Goal: Check status: Check status

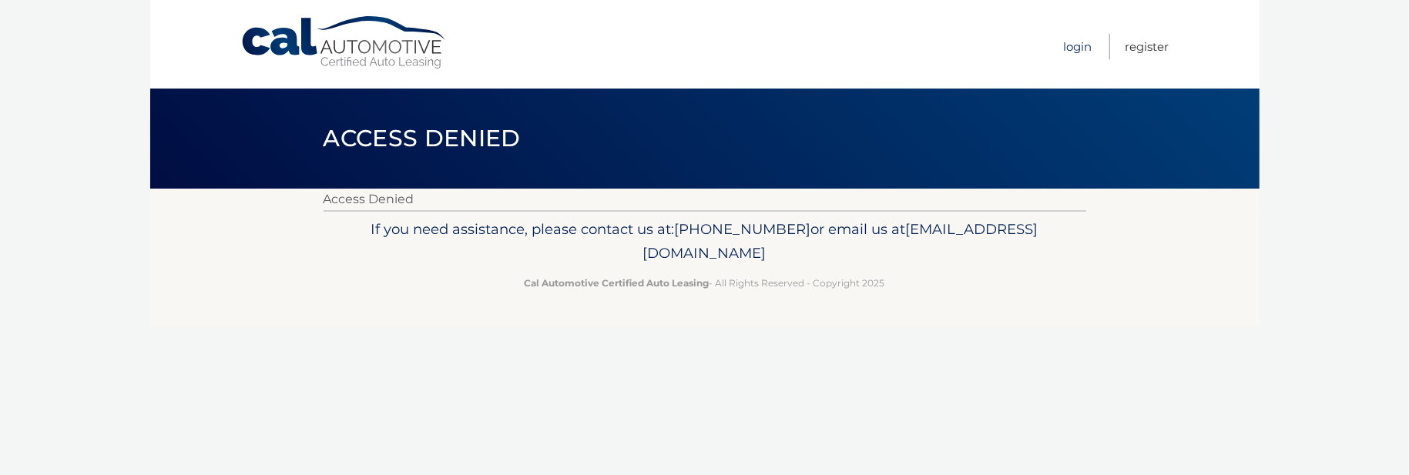
click at [1082, 47] on link "Login" at bounding box center [1078, 46] width 28 height 25
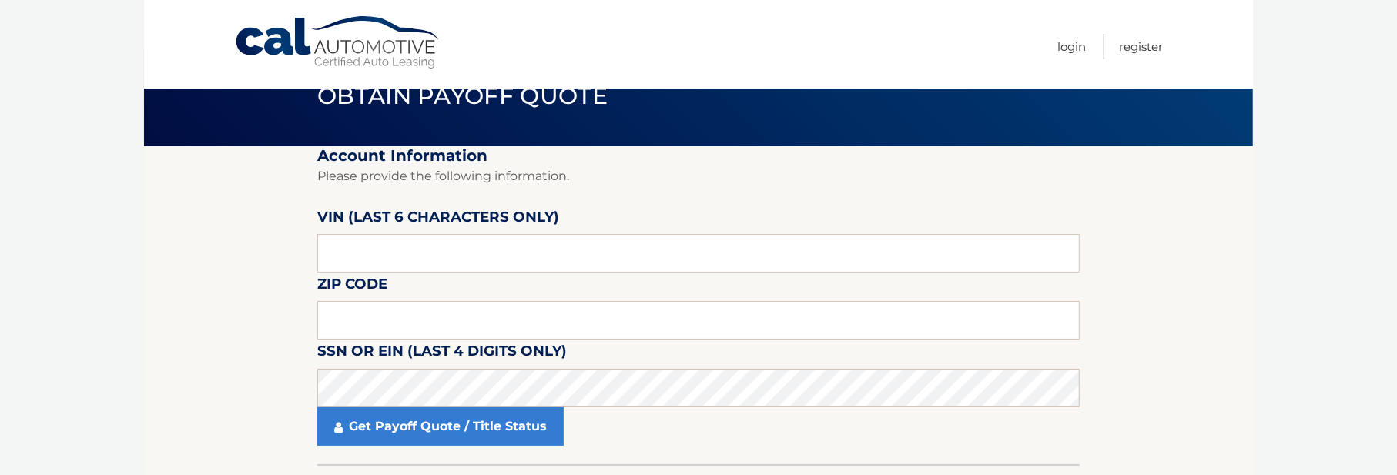
scroll to position [77, 0]
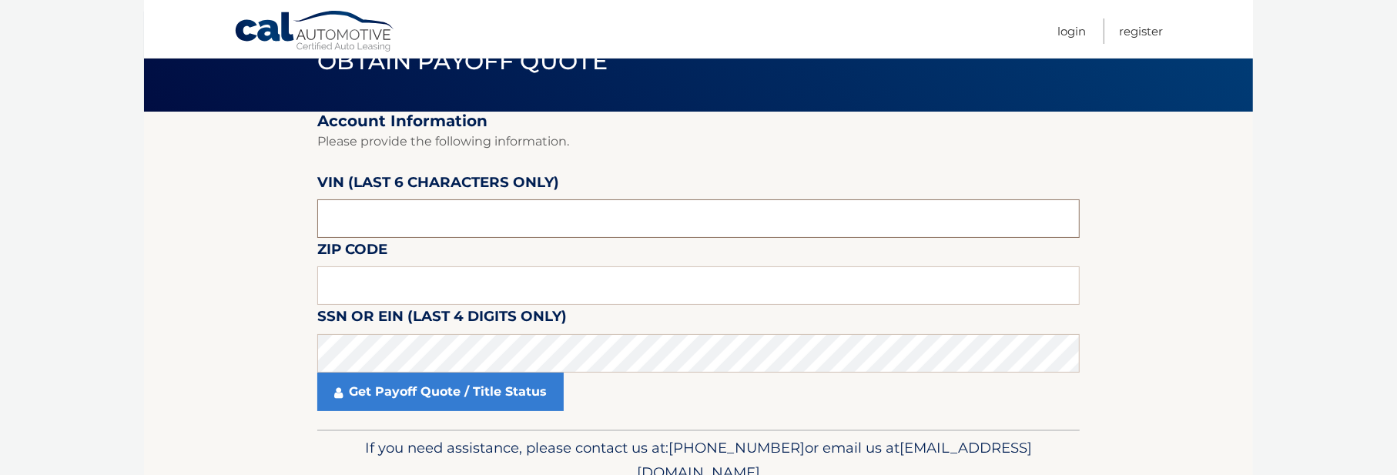
click at [385, 225] on input "text" at bounding box center [698, 218] width 763 height 39
drag, startPoint x: 392, startPoint y: 224, endPoint x: 193, endPoint y: 194, distance: 201.7
click at [193, 194] on section "Account Information Please provide the following information. VIN (last 6 chara…" at bounding box center [698, 271] width 1109 height 318
type input "402610"
click at [369, 270] on input "text" at bounding box center [698, 286] width 763 height 39
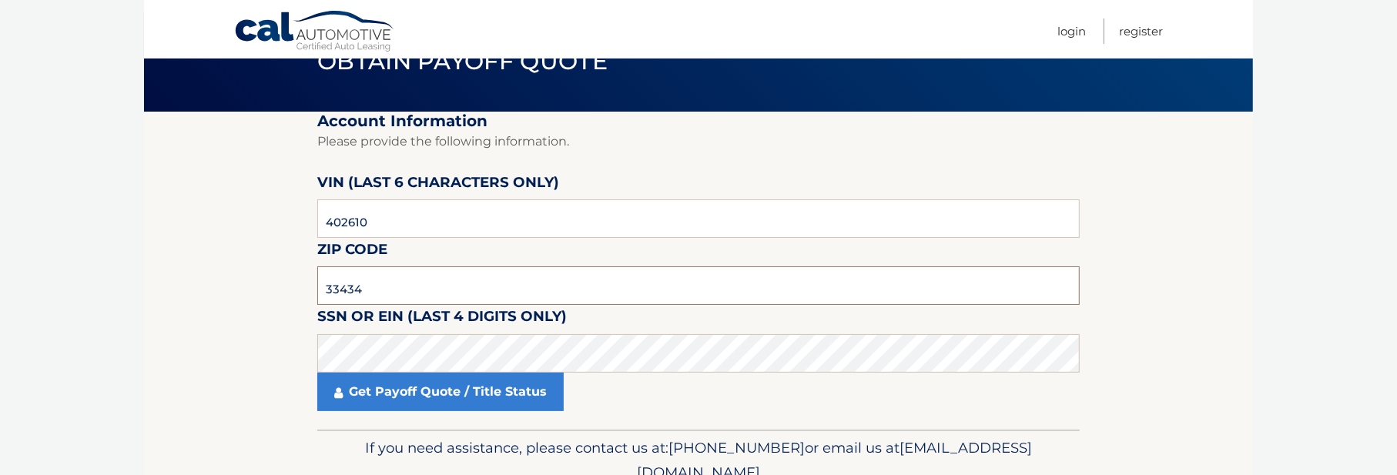
type input "33434"
click at [287, 251] on section "Account Information Please provide the following information. VIN (last 6 chara…" at bounding box center [698, 271] width 1109 height 318
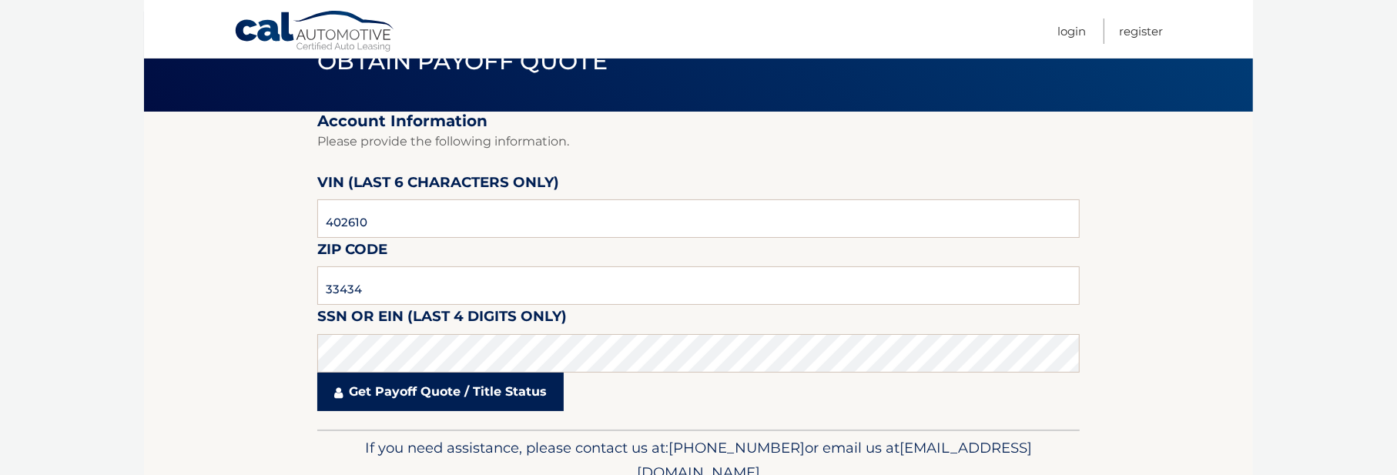
click at [446, 397] on link "Get Payoff Quote / Title Status" at bounding box center [440, 392] width 246 height 39
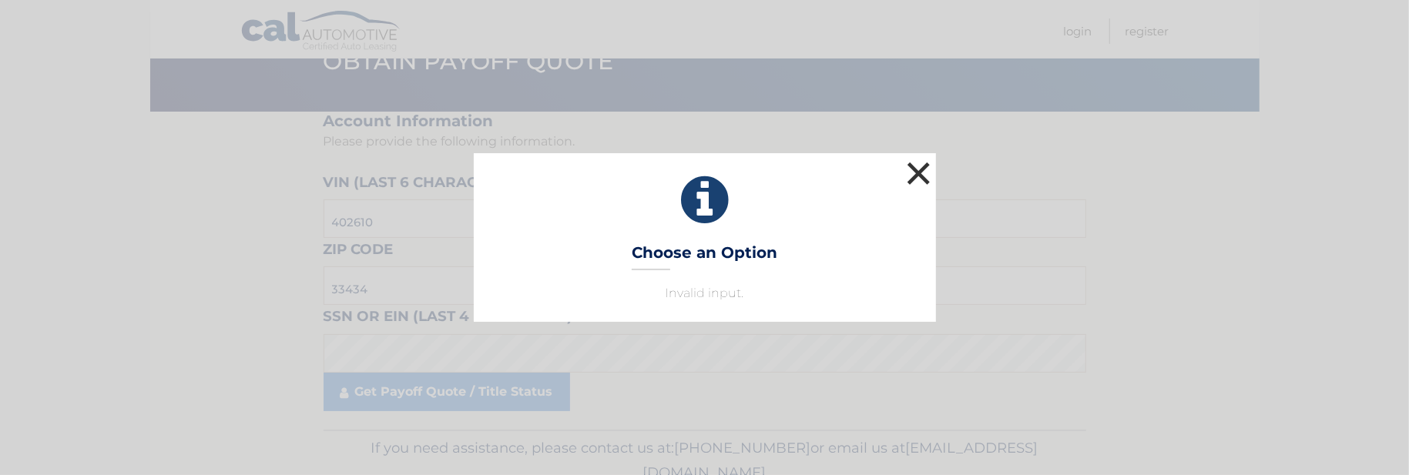
click at [918, 173] on button "×" at bounding box center [919, 173] width 31 height 31
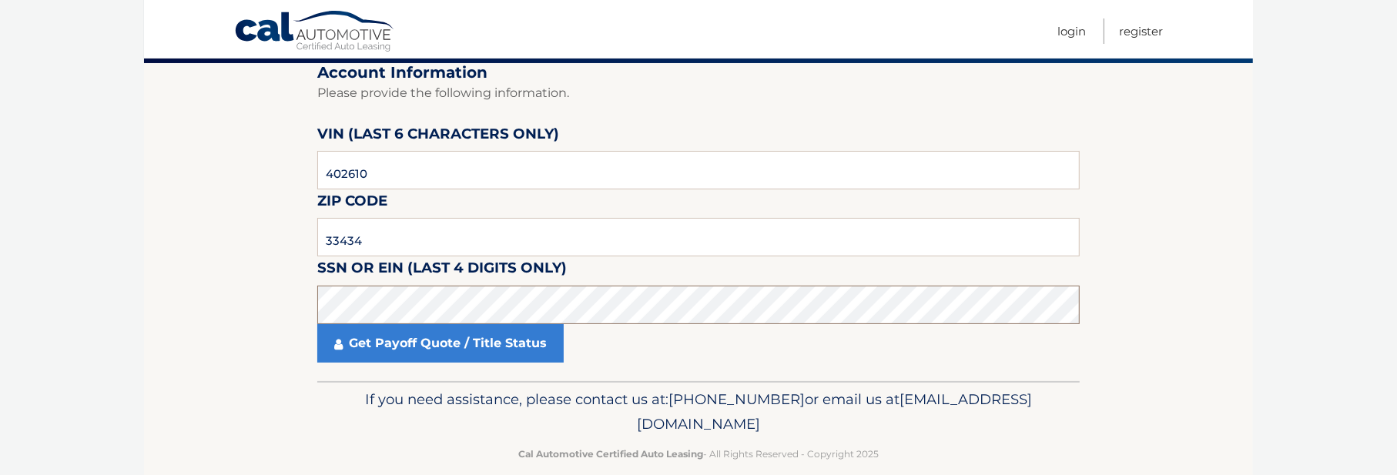
scroll to position [148, 0]
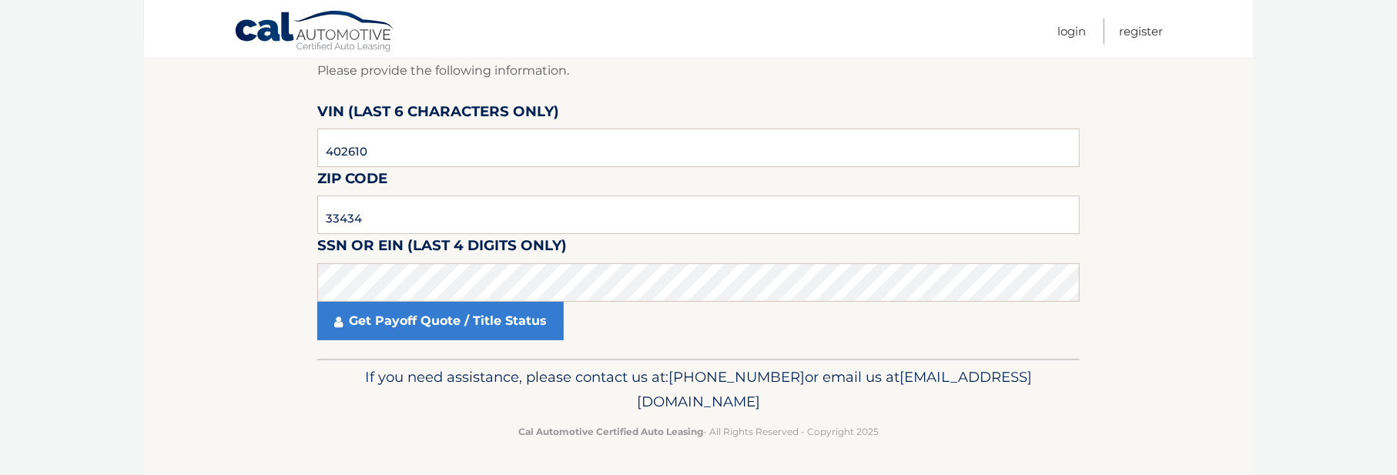
click at [159, 134] on section "Account Information Please provide the following information. VIN (last 6 chara…" at bounding box center [698, 200] width 1109 height 318
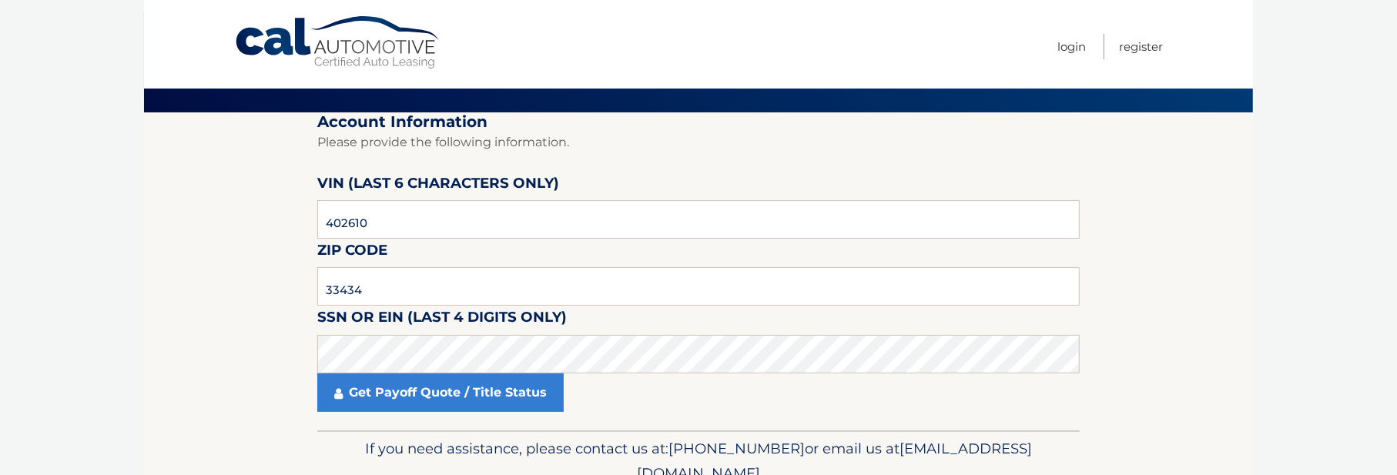
scroll to position [0, 0]
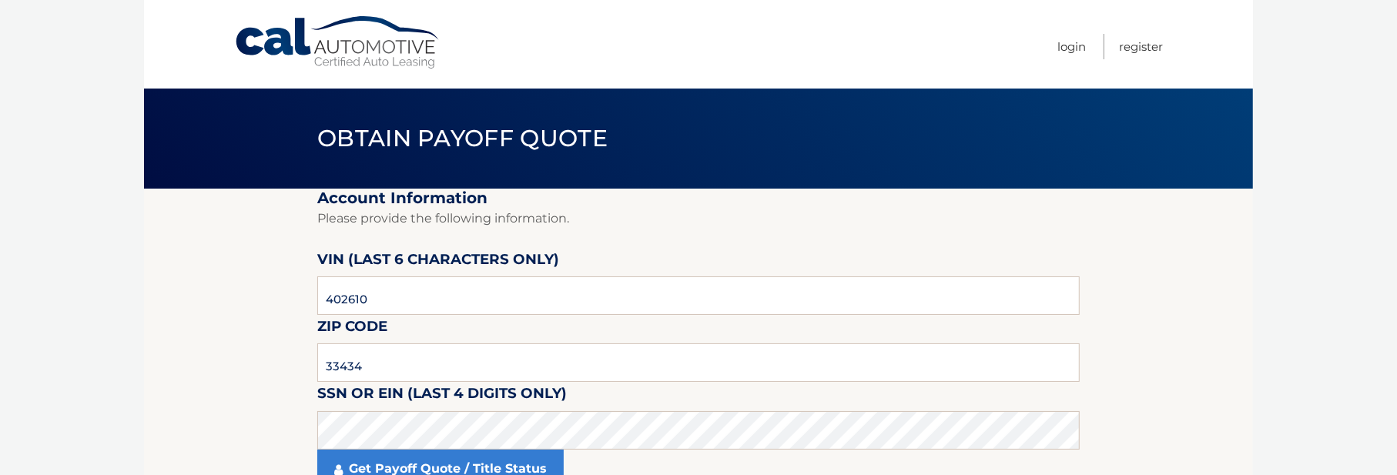
click at [317, 56] on link "Cal Automotive" at bounding box center [338, 42] width 208 height 55
